Goal: Information Seeking & Learning: Check status

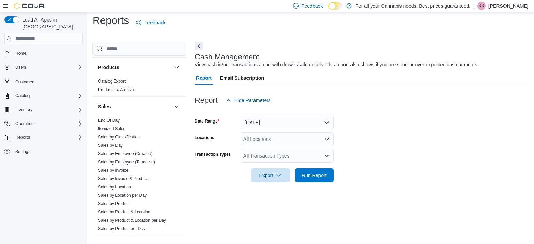
scroll to position [486, 0]
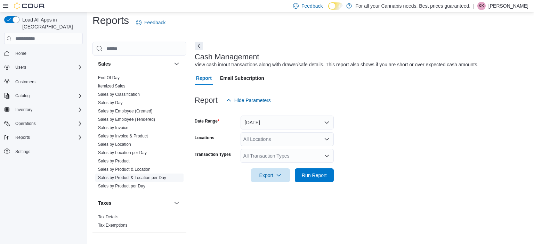
click at [163, 177] on link "Sales by Product & Location per Day" at bounding box center [132, 177] width 68 height 5
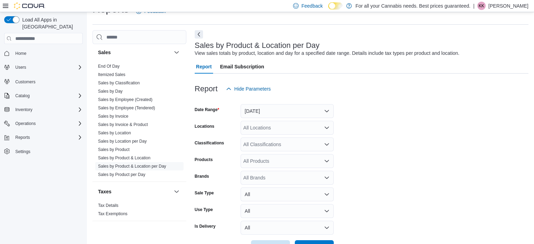
scroll to position [16, 0]
click at [272, 108] on button "[DATE]" at bounding box center [286, 111] width 93 height 14
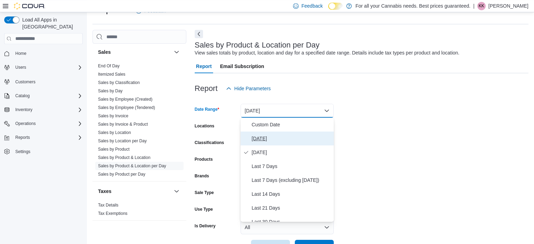
click at [257, 140] on span "[DATE]" at bounding box center [291, 138] width 79 height 8
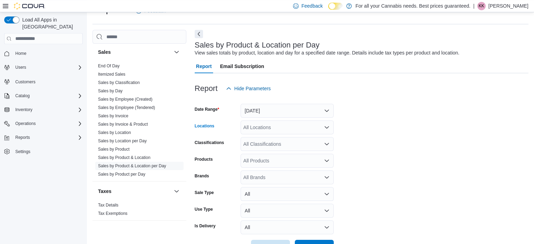
click at [256, 125] on div "All Locations" at bounding box center [286, 128] width 93 height 14
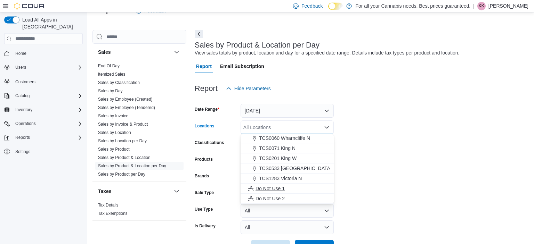
scroll to position [68, 0]
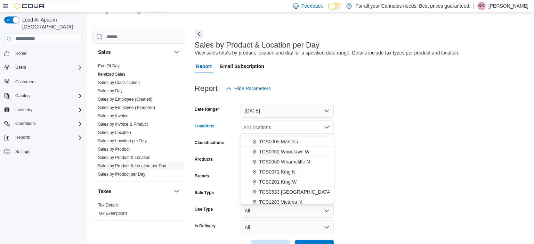
click at [289, 160] on span "TCS0060 Wharncliffe N" at bounding box center [284, 161] width 51 height 7
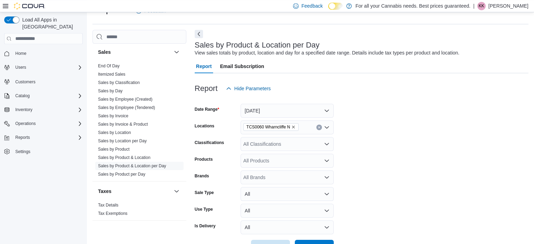
click at [391, 151] on form "Date Range [DATE] Locations TCS0060 Wharncliffe N Classifications All Classific…" at bounding box center [362, 175] width 334 height 158
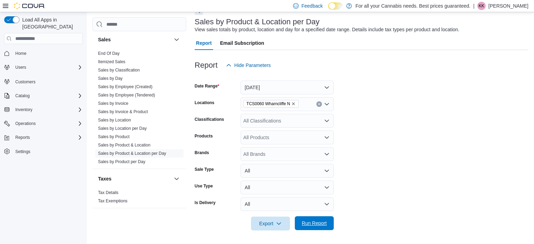
click at [310, 226] on span "Run Report" at bounding box center [314, 223] width 25 height 7
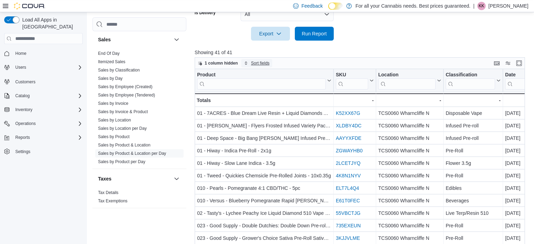
click at [266, 61] on span "Sort fields" at bounding box center [260, 63] width 18 height 6
click at [267, 88] on span "Pick fields to sort by" at bounding box center [262, 90] width 37 height 6
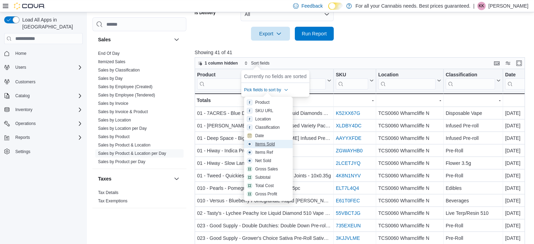
click at [266, 145] on div "Items Sold" at bounding box center [265, 144] width 20 height 6
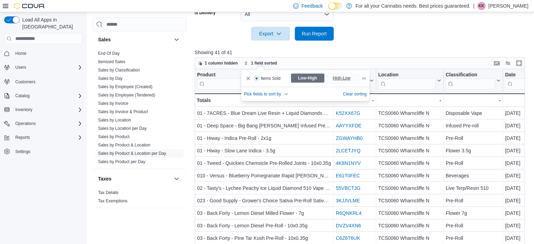
click at [346, 75] on span "High-Low" at bounding box center [342, 78] width 19 height 10
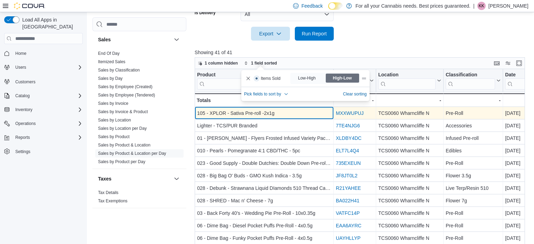
click at [310, 110] on div "105 - XPLOR - Sativa Pre-roll -2x1g" at bounding box center [264, 113] width 134 height 8
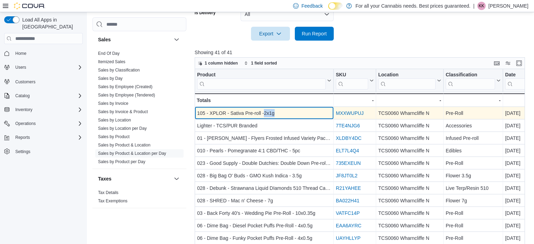
click at [310, 110] on div "105 - XPLOR - Sativa Pre-roll -2x1g" at bounding box center [264, 113] width 134 height 8
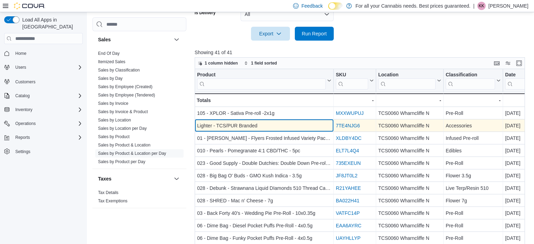
click at [318, 127] on div "Lighter - TCS/PUR Branded" at bounding box center [264, 126] width 134 height 8
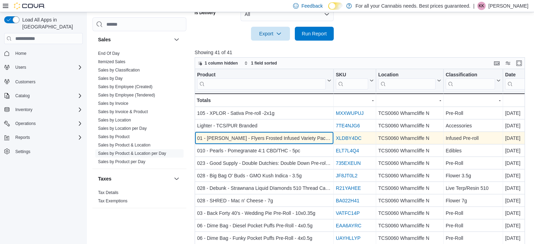
click at [281, 136] on div "01 - [PERSON_NAME] - Flyers Frosted Infused Variety Pack Pre-Rolls - 5x0.5g" at bounding box center [264, 138] width 134 height 8
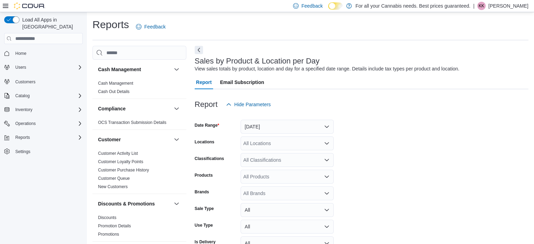
scroll to position [33, 0]
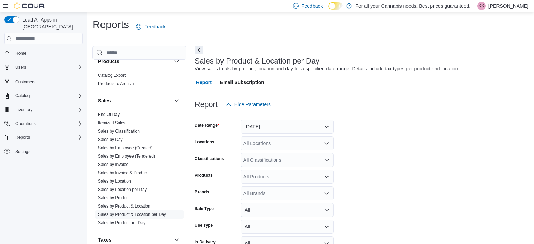
scroll to position [453, 0]
click at [117, 114] on link "End Of Day" at bounding box center [109, 114] width 22 height 5
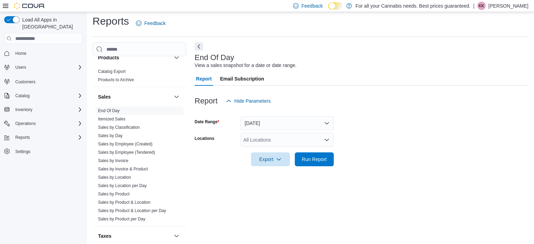
scroll to position [4, 0]
click at [264, 126] on button "[DATE]" at bounding box center [286, 123] width 93 height 14
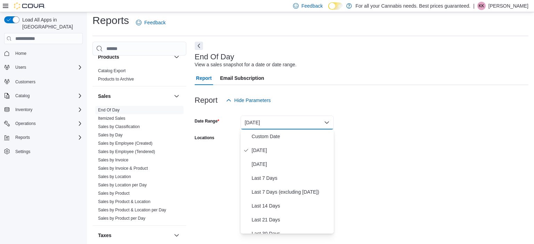
drag, startPoint x: 293, startPoint y: 94, endPoint x: 222, endPoint y: 161, distance: 97.8
click at [222, 161] on div "Report Hide Parameters Date Range Today Locations All Locations Export Run Repo…" at bounding box center [362, 129] width 334 height 89
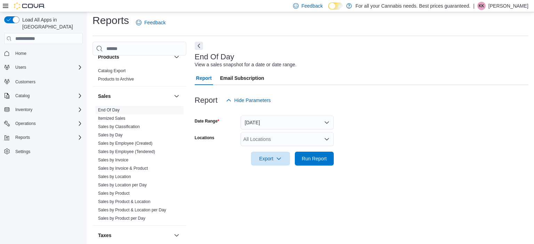
drag, startPoint x: 222, startPoint y: 161, endPoint x: 256, endPoint y: 142, distance: 39.2
click at [256, 142] on form "Date Range Today Locations All Locations Export Run Report" at bounding box center [362, 136] width 334 height 58
click at [256, 142] on div "All Locations" at bounding box center [286, 139] width 93 height 14
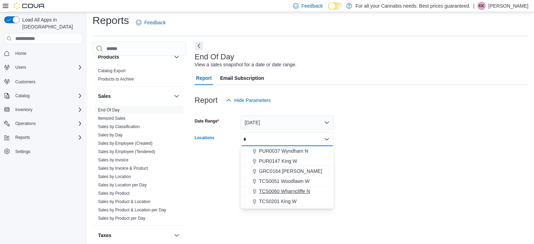
type input "*"
click at [275, 191] on span "TCS0060 Wharncliffe N" at bounding box center [284, 191] width 51 height 7
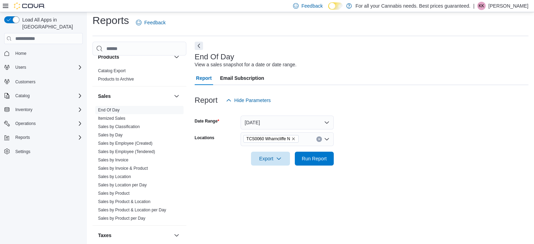
click at [355, 188] on div "End Of Day View a sales snapshot for a date or date range. Report Email Subscri…" at bounding box center [362, 140] width 334 height 197
click at [320, 164] on span "Run Report" at bounding box center [314, 158] width 31 height 14
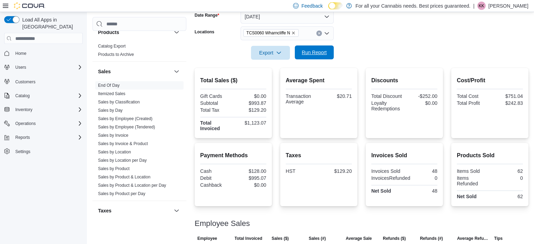
scroll to position [112, 0]
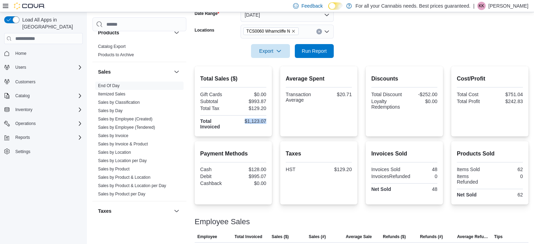
drag, startPoint x: 265, startPoint y: 120, endPoint x: 243, endPoint y: 122, distance: 21.6
click at [243, 122] on div "$1,123.07" at bounding box center [251, 121] width 32 height 6
copy div "$1,123.07"
drag, startPoint x: 264, startPoint y: 176, endPoint x: 249, endPoint y: 175, distance: 14.9
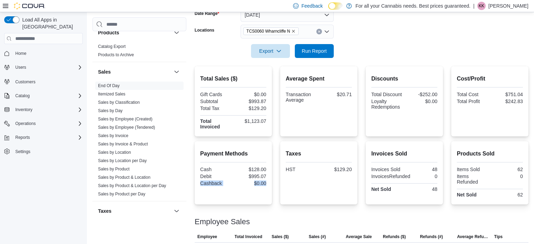
drag, startPoint x: 255, startPoint y: 200, endPoint x: 266, endPoint y: 176, distance: 26.6
click at [266, 176] on div "Payment Methods Cash $128.00 Debit $995.07 Cashback $0.00" at bounding box center [233, 172] width 77 height 63
drag, startPoint x: 266, startPoint y: 176, endPoint x: 252, endPoint y: 176, distance: 13.6
click at [231, 171] on div "Cash" at bounding box center [216, 170] width 32 height 6
drag, startPoint x: 266, startPoint y: 176, endPoint x: 247, endPoint y: 175, distance: 19.5
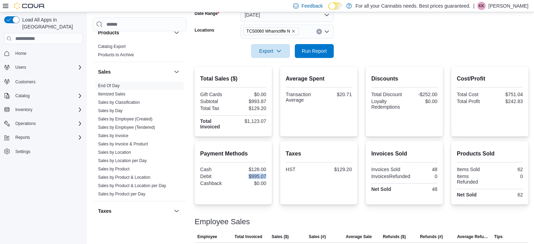
click at [247, 175] on div "$995.07" at bounding box center [251, 177] width 32 height 6
copy div "$995.07"
